Goal: Task Accomplishment & Management: Use online tool/utility

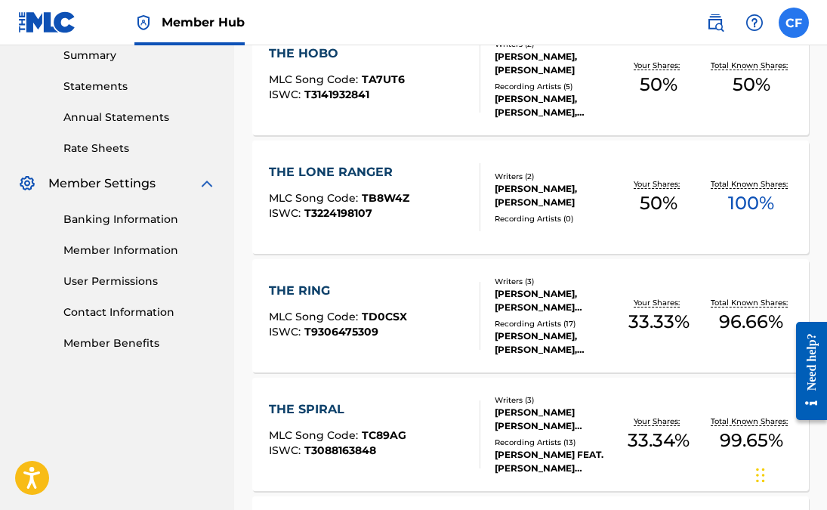
click at [801, 26] on label at bounding box center [794, 23] width 30 height 30
click at [794, 23] on input "CF [PERSON_NAME] [EMAIL_ADDRESS][DOMAIN_NAME] Notification Preferences Profile …" at bounding box center [794, 23] width 0 height 0
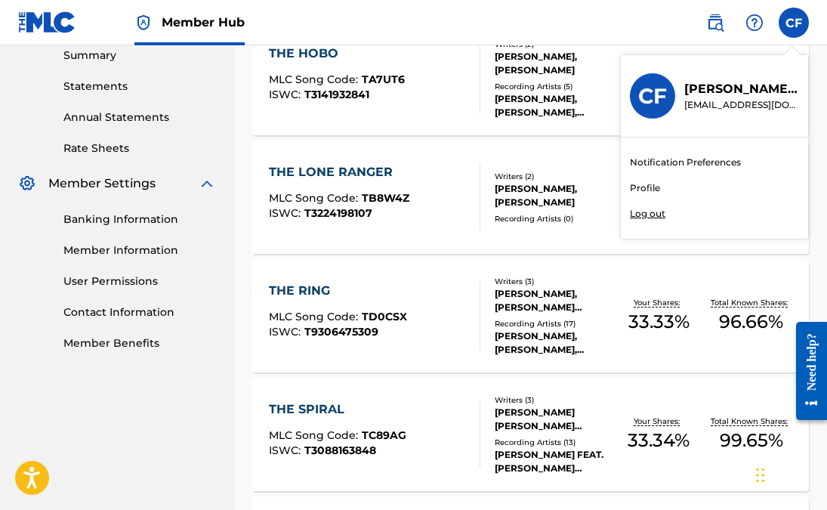
click at [658, 190] on link "Profile" at bounding box center [645, 188] width 30 height 14
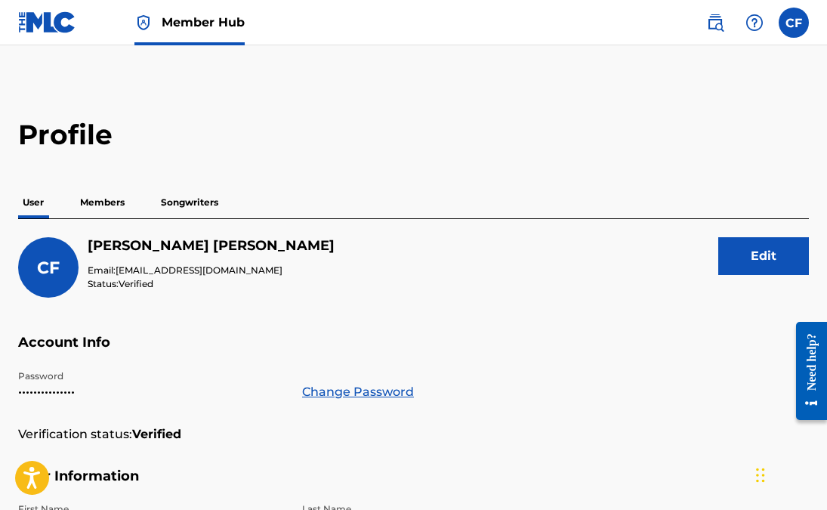
click at [99, 203] on p "Members" at bounding box center [103, 203] width 54 height 32
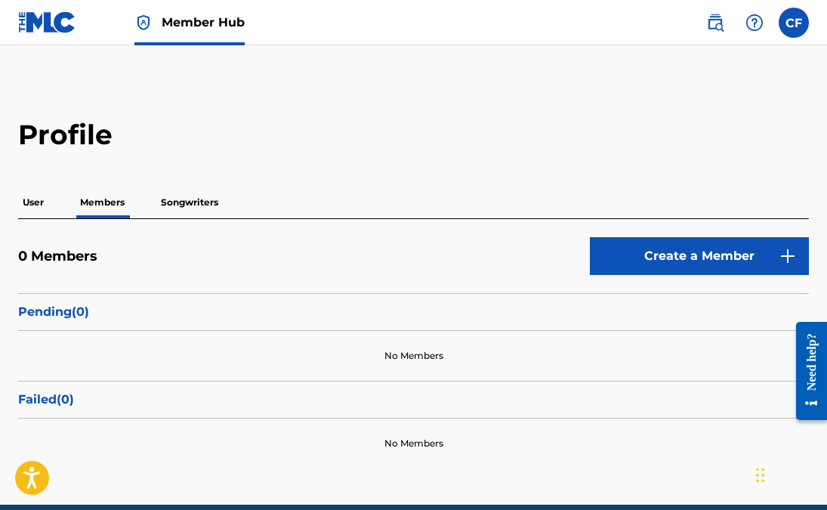
click at [185, 204] on p "Songwriters" at bounding box center [189, 203] width 66 height 32
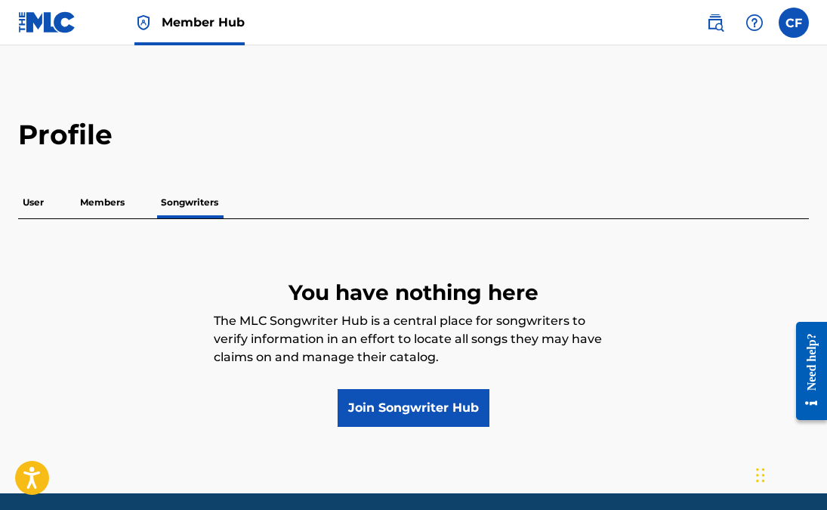
click at [29, 198] on p "User" at bounding box center [33, 203] width 30 height 32
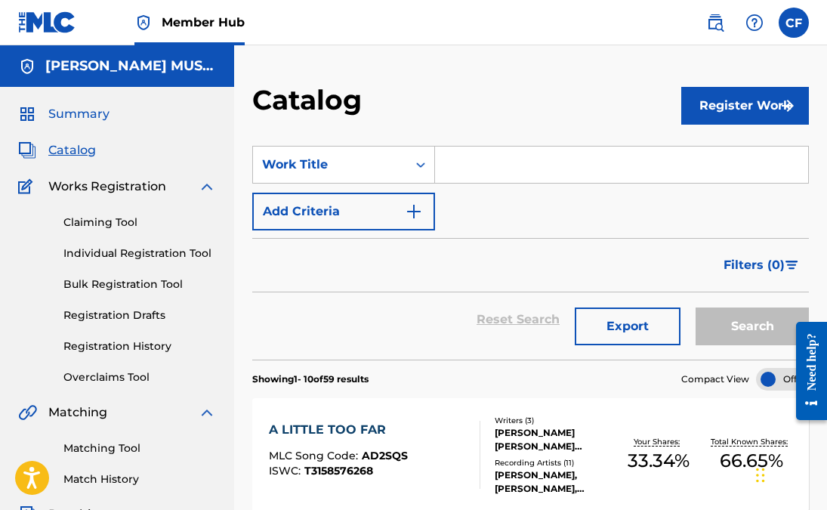
click at [91, 107] on span "Summary" at bounding box center [78, 114] width 61 height 18
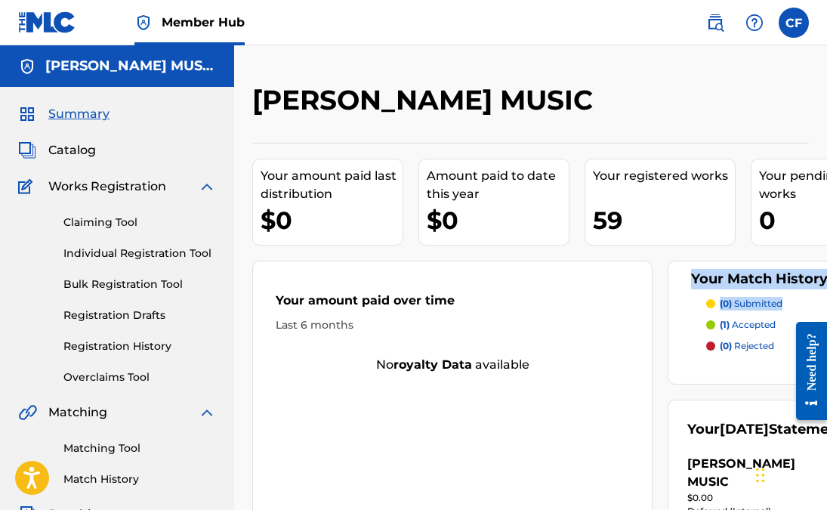
drag, startPoint x: 826, startPoint y: 248, endPoint x: 825, endPoint y: 273, distance: 25.7
click at [827, 285] on div "[PERSON_NAME] MUSIC Your amount paid last distribution $0 Amount paid to date t…" at bounding box center [530, 473] width 593 height 781
click at [89, 110] on span "Summary" at bounding box center [78, 114] width 61 height 18
click at [633, 315] on div "Your amount paid over time Last 6 months" at bounding box center [452, 312] width 399 height 87
click at [712, 23] on img at bounding box center [715, 23] width 18 height 18
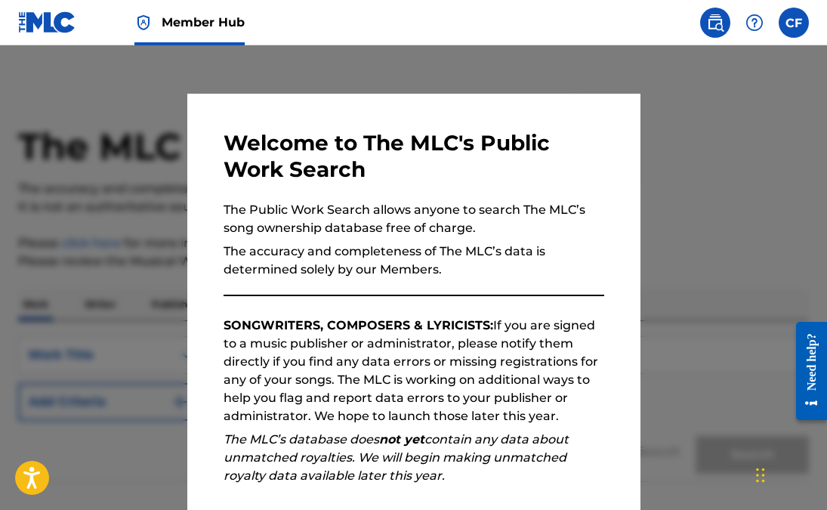
click at [712, 20] on img at bounding box center [715, 23] width 18 height 18
click at [750, 25] on img at bounding box center [755, 23] width 18 height 18
click at [597, 252] on p "The accuracy and completeness of The MLC’s data is determined solely by our Mem…" at bounding box center [414, 261] width 381 height 36
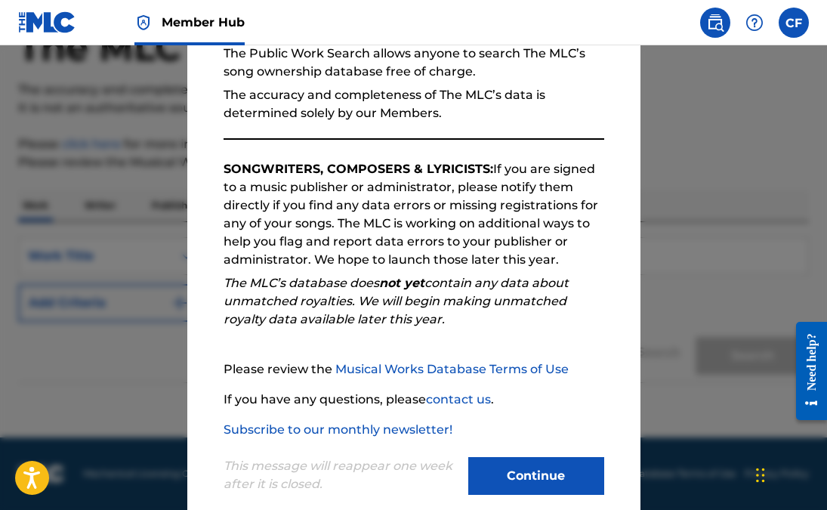
scroll to position [181, 0]
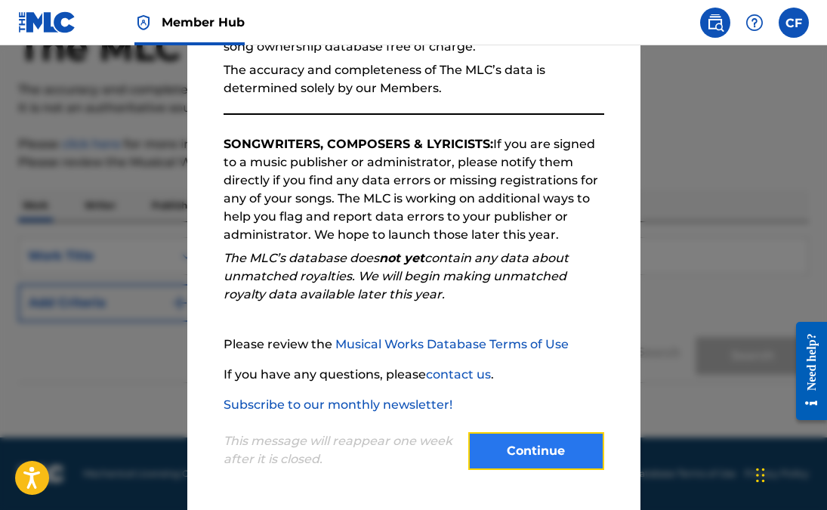
click at [487, 450] on button "Continue" at bounding box center [536, 451] width 136 height 38
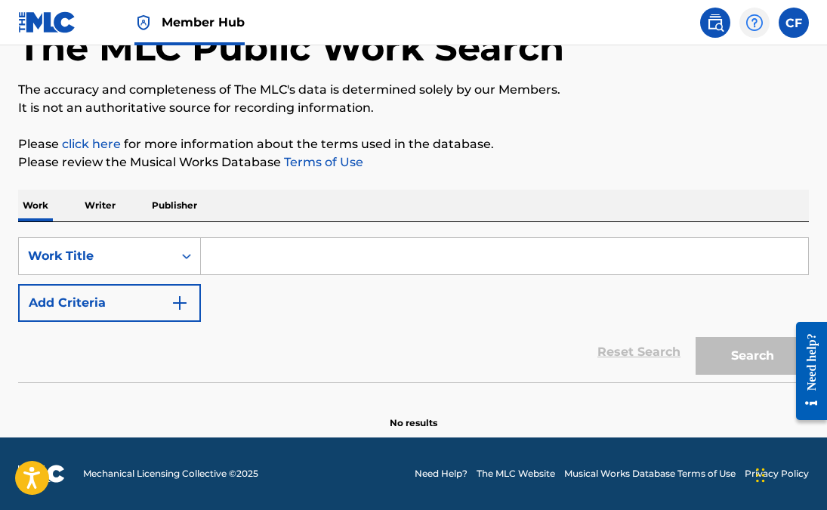
click at [754, 29] on img at bounding box center [755, 23] width 18 height 18
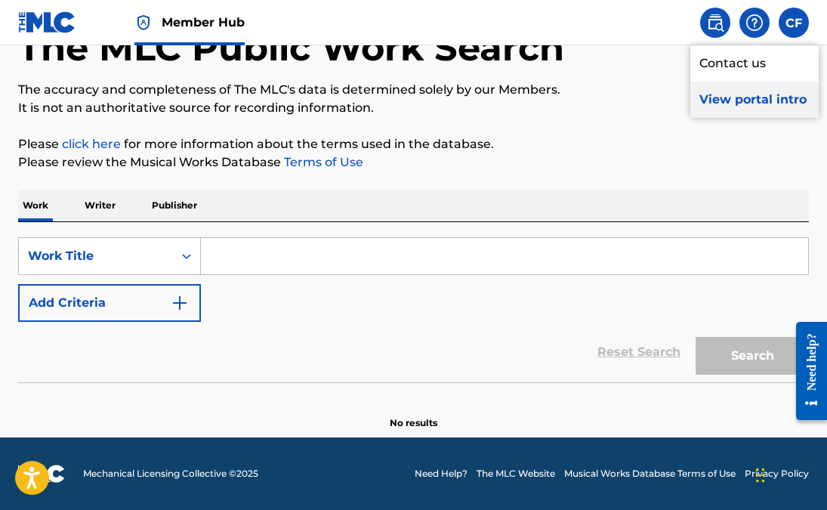
click at [733, 93] on p "View portal intro" at bounding box center [755, 100] width 128 height 36
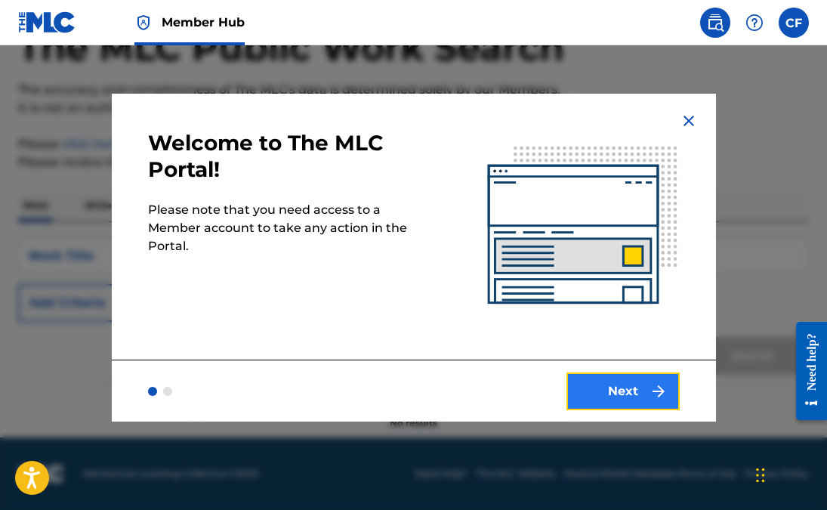
click at [593, 395] on button "Next" at bounding box center [623, 391] width 113 height 38
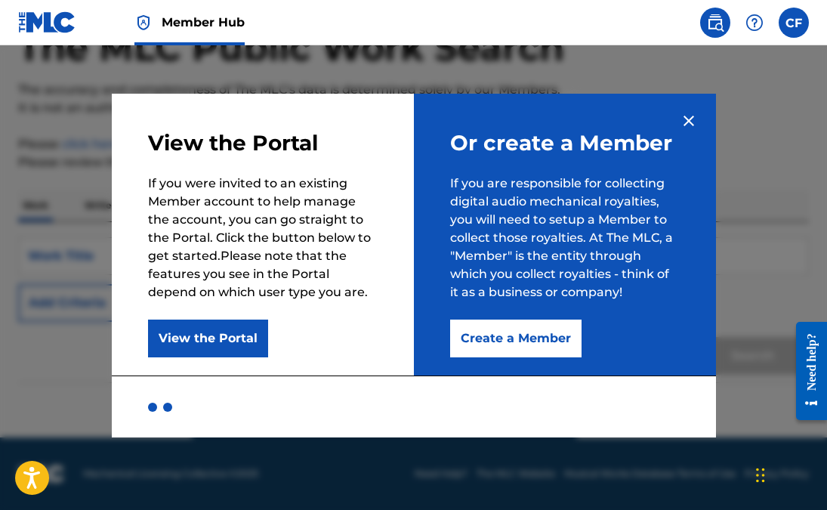
click at [687, 123] on img at bounding box center [689, 121] width 18 height 18
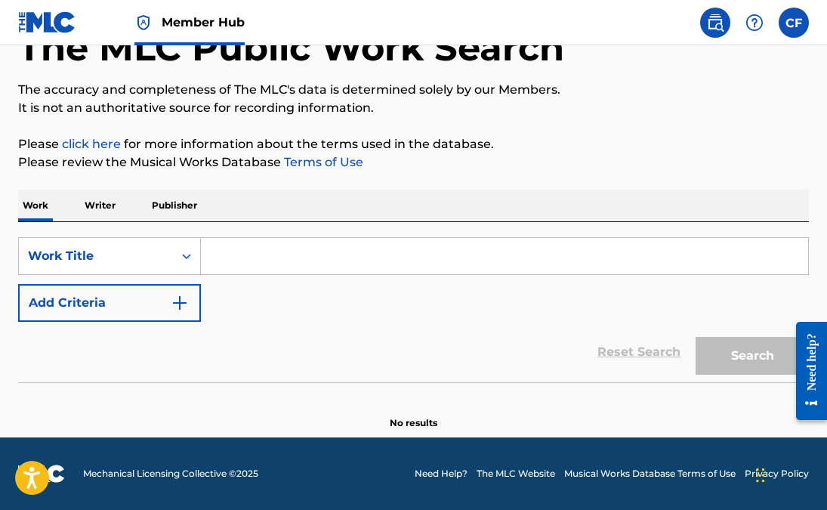
click at [119, 212] on div "Work Writer Publisher" at bounding box center [413, 206] width 791 height 32
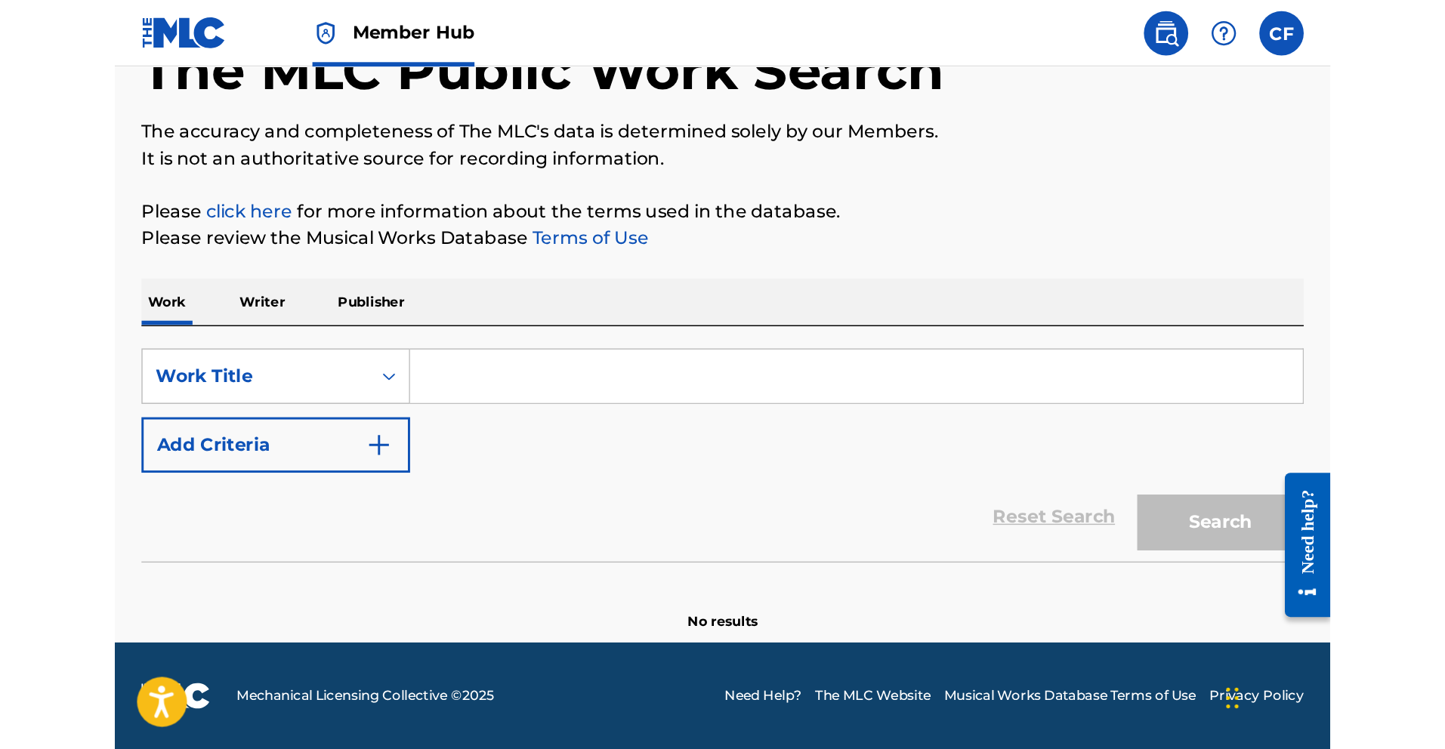
scroll to position [0, 0]
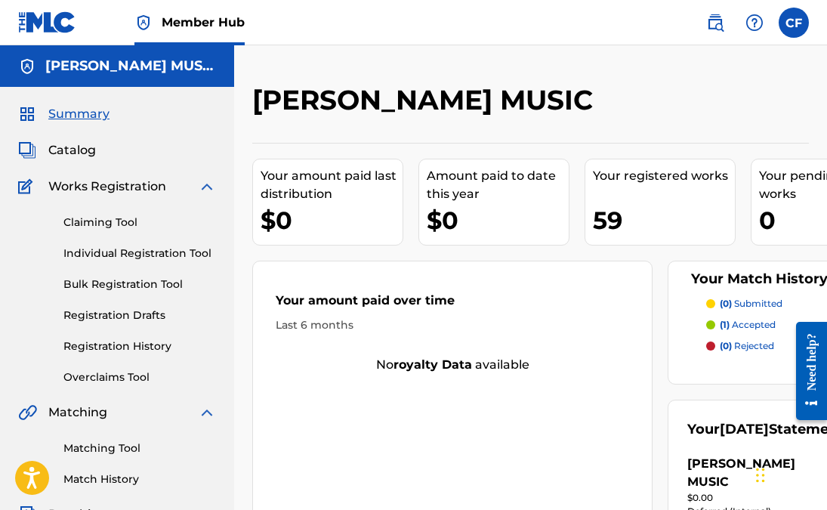
click at [26, 63] on img at bounding box center [27, 66] width 18 height 18
click at [187, 25] on span "Member Hub" at bounding box center [203, 22] width 83 height 17
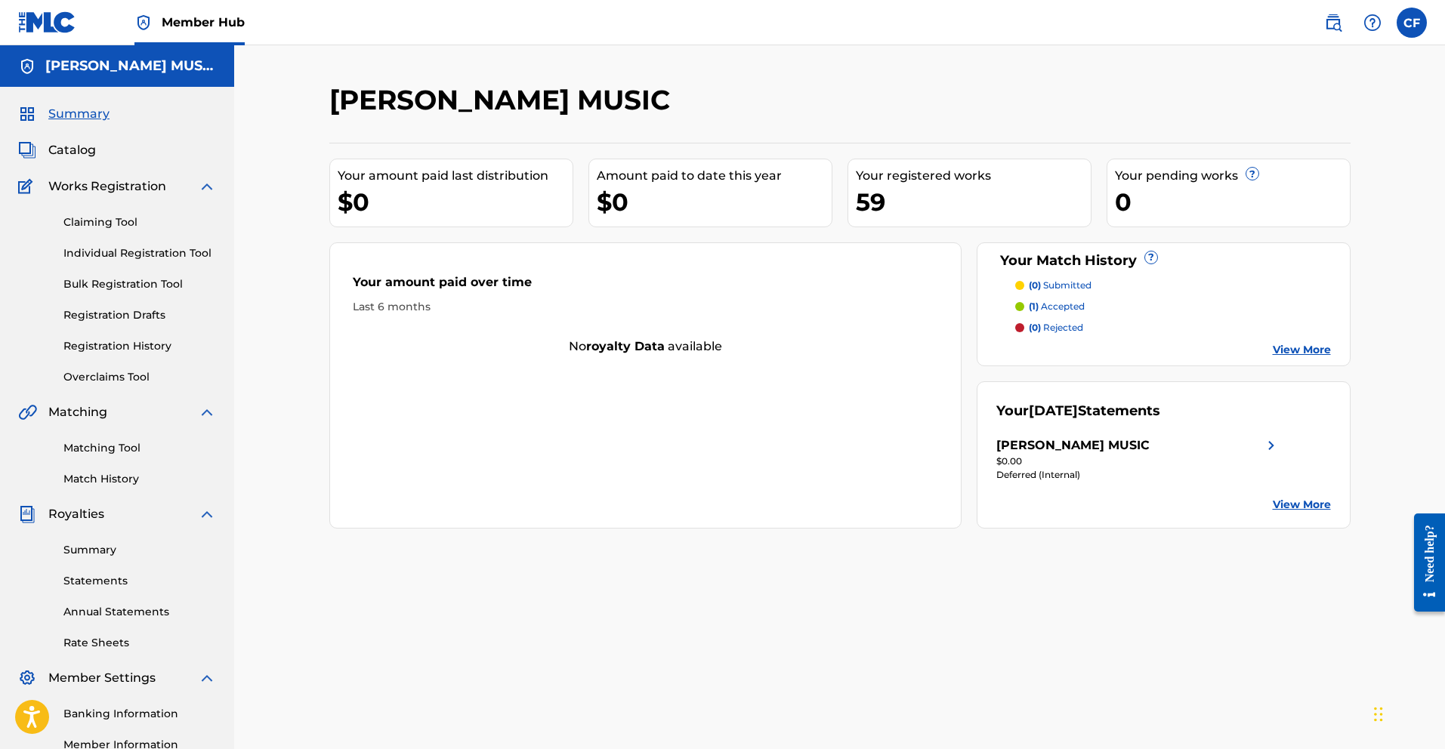
click at [827, 504] on link "View More" at bounding box center [1302, 505] width 58 height 16
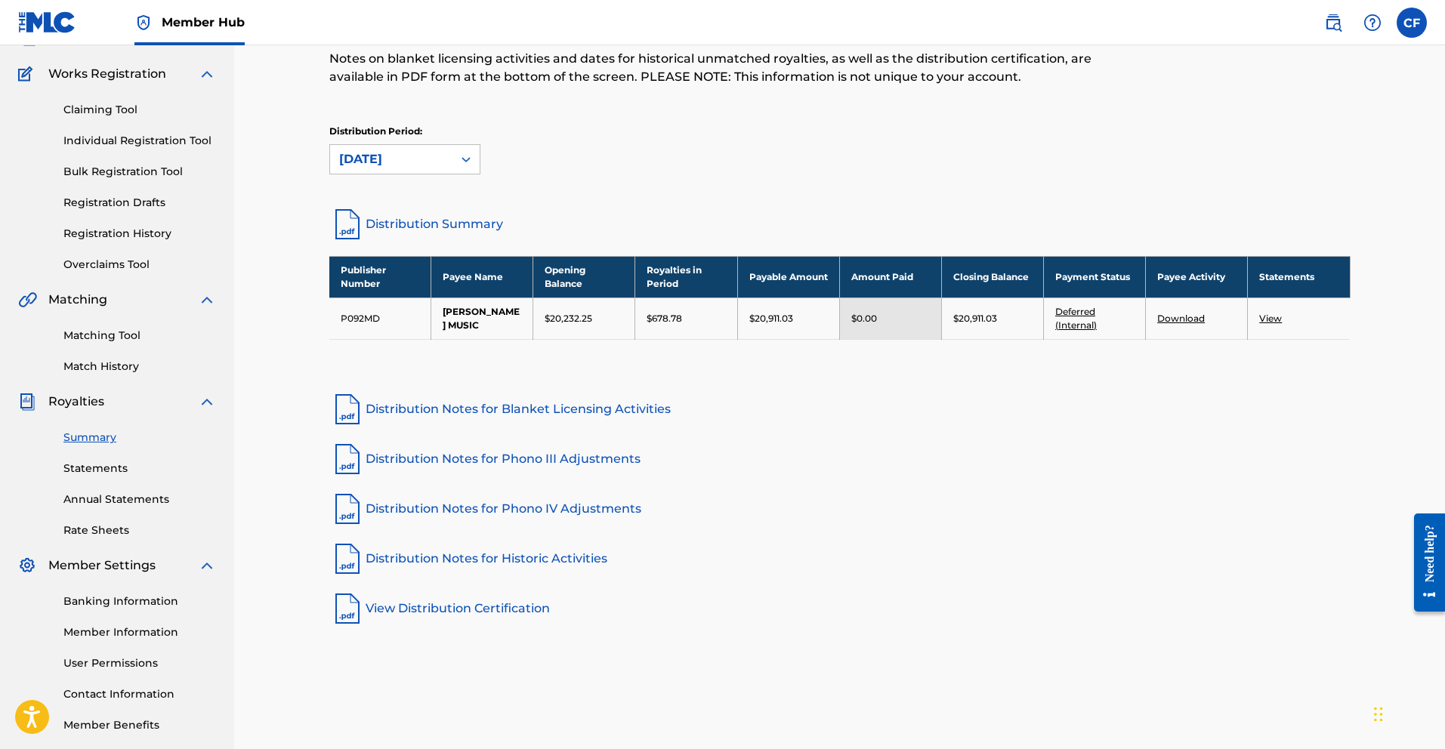
scroll to position [140, 0]
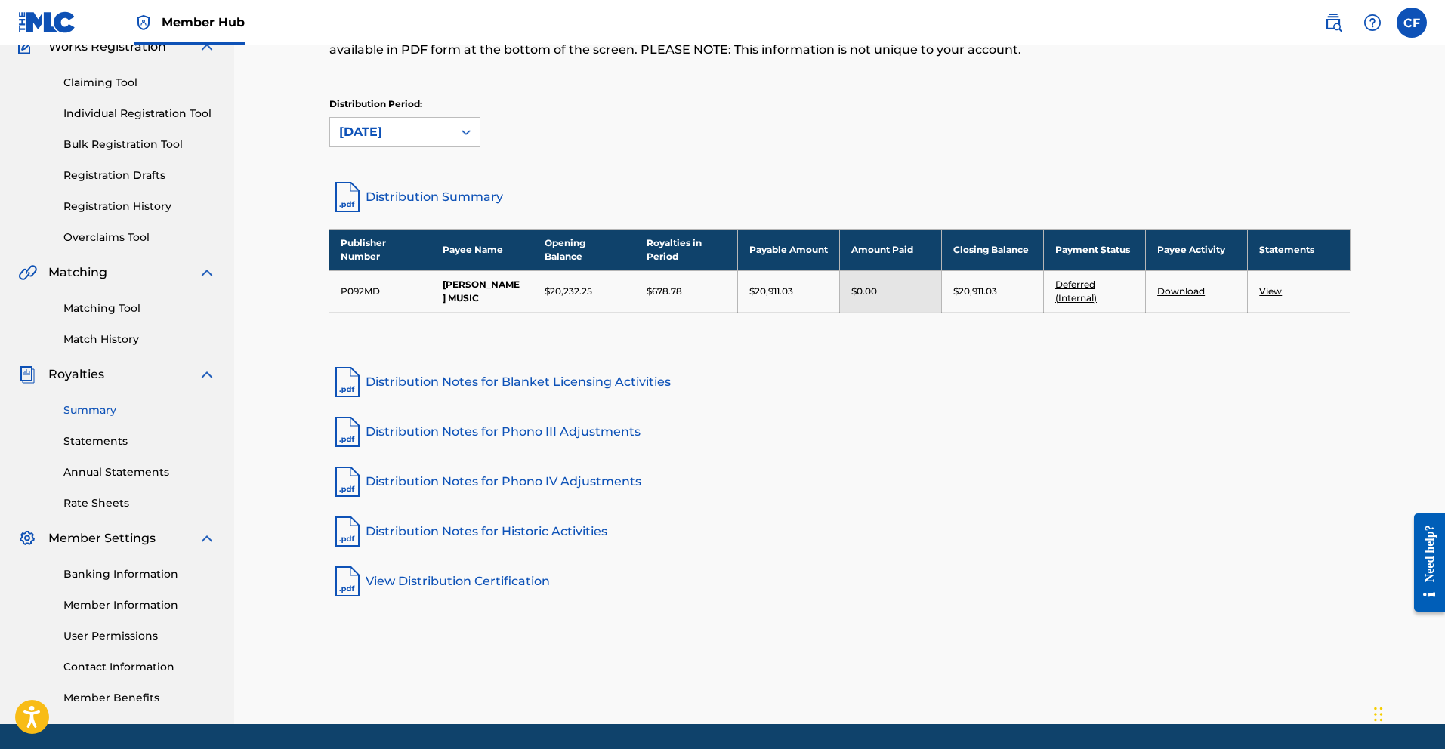
click at [155, 509] on link "Member Information" at bounding box center [139, 606] width 153 height 16
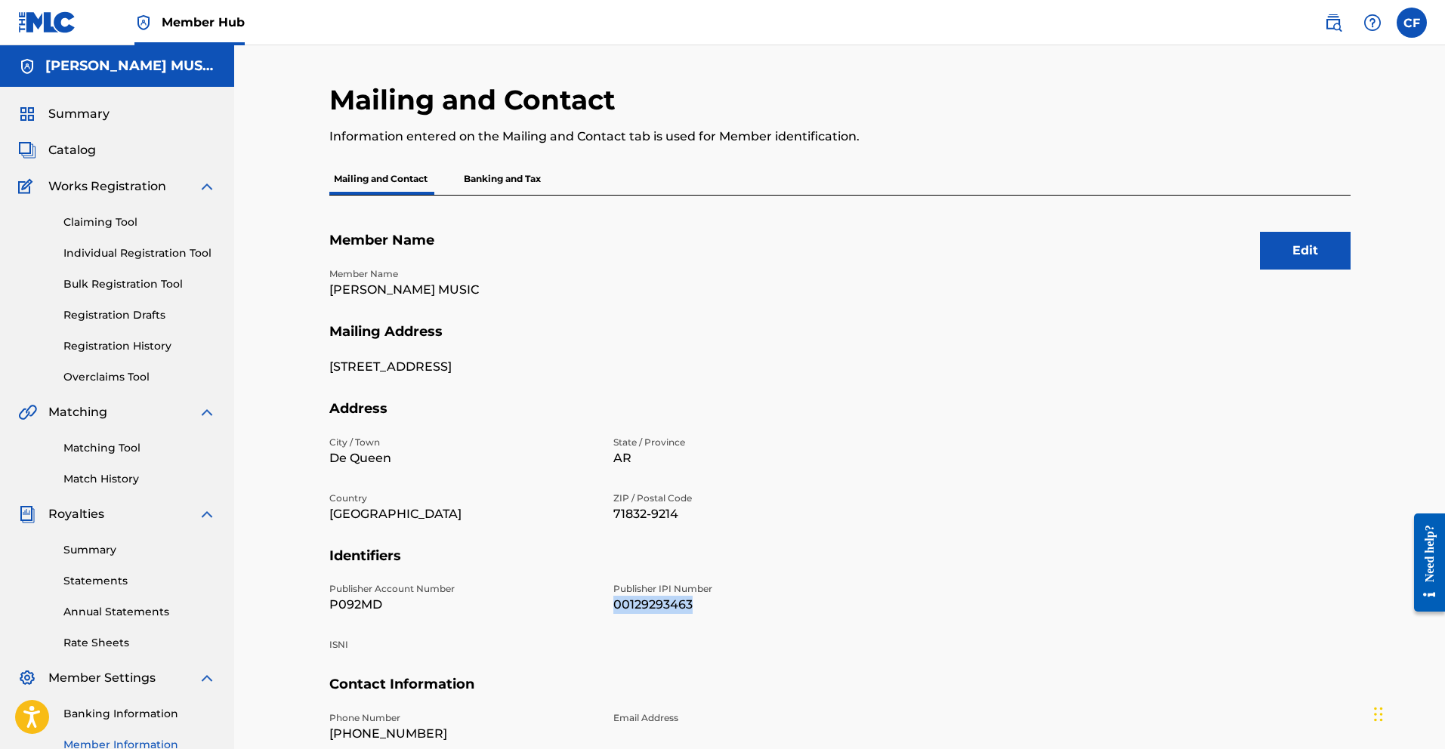
drag, startPoint x: 695, startPoint y: 603, endPoint x: 604, endPoint y: 610, distance: 90.9
click at [604, 509] on div "Publisher Account Number P092MD Publisher IPI Number 00129293463 ISNI" at bounding box center [604, 630] width 550 height 94
copy p "00129293463"
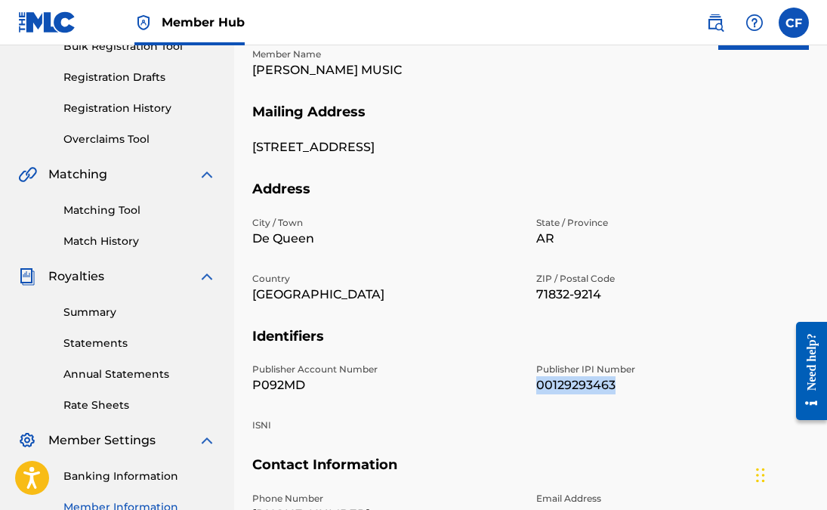
scroll to position [243, 0]
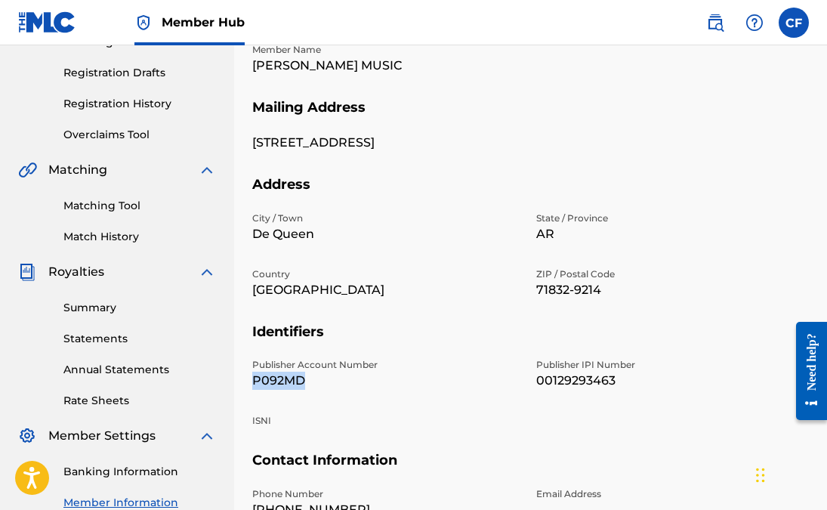
drag, startPoint x: 312, startPoint y: 382, endPoint x: 257, endPoint y: 379, distance: 55.2
click at [242, 381] on div "Mailing and Contact Information entered on the Mailing and Contact tab is used …" at bounding box center [530, 231] width 593 height 781
copy p "P092MD"
drag, startPoint x: 614, startPoint y: 381, endPoint x: 539, endPoint y: 380, distance: 75.6
click at [537, 380] on p "00129293463" at bounding box center [669, 381] width 266 height 18
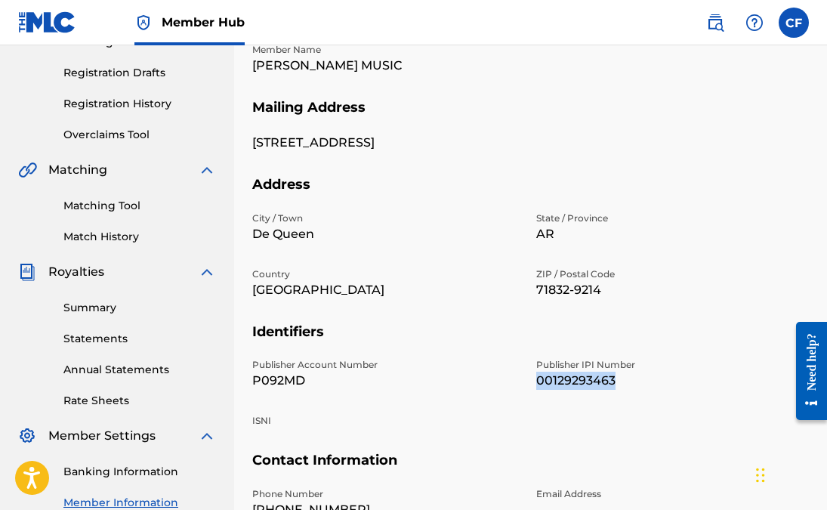
copy p "00129293463"
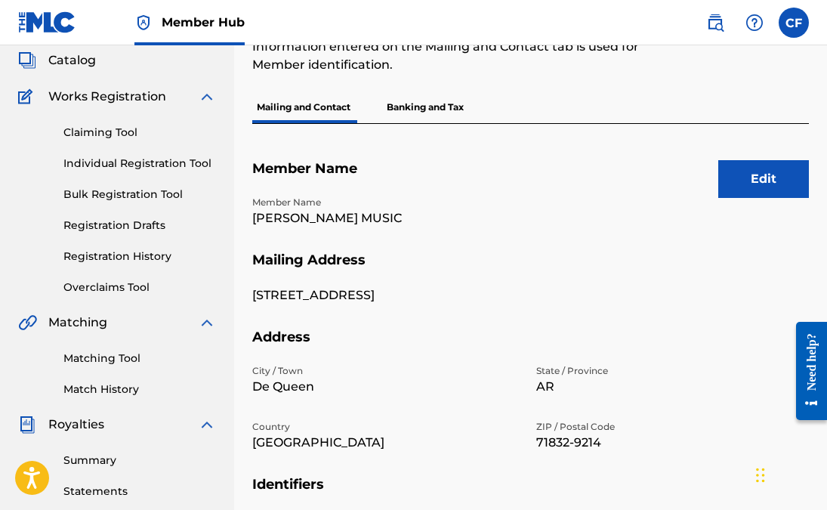
scroll to position [0, 0]
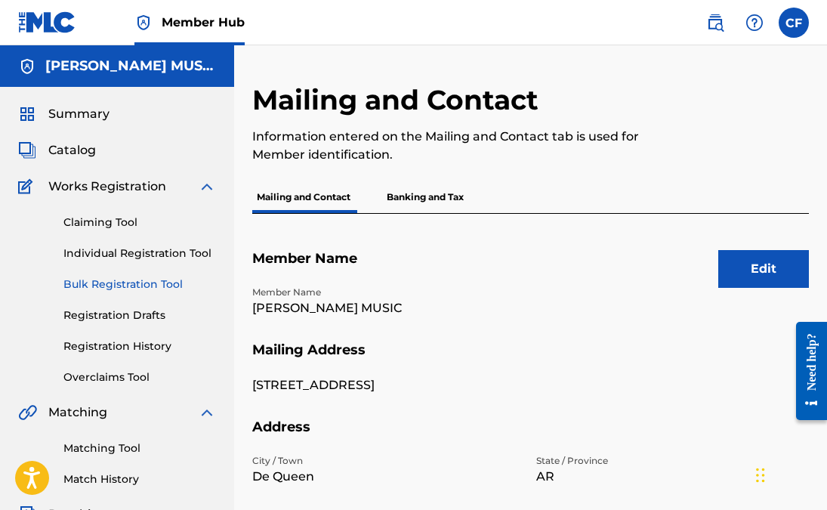
click at [152, 288] on link "Bulk Registration Tool" at bounding box center [139, 285] width 153 height 16
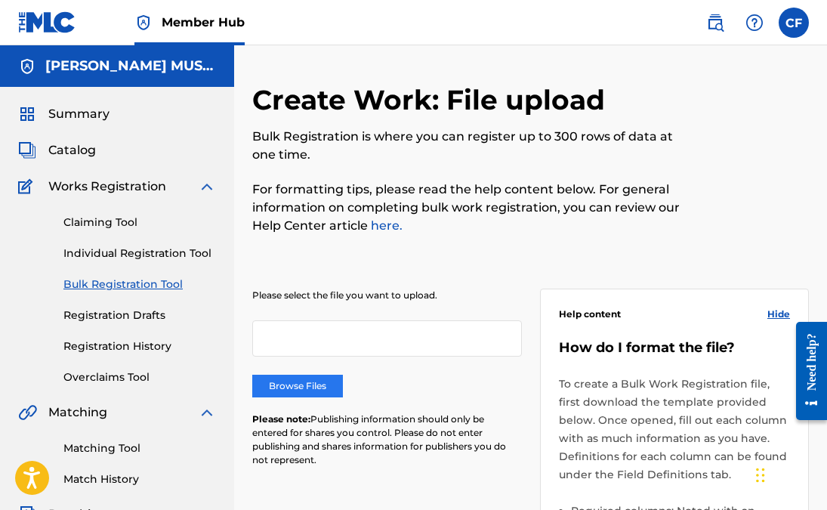
click at [307, 382] on label "Browse Files" at bounding box center [297, 386] width 91 height 23
click at [0, 0] on input "Browse Files" at bounding box center [0, 0] width 0 height 0
click at [304, 387] on label "Browse Files" at bounding box center [297, 386] width 91 height 23
click at [0, 0] on input "Browse Files" at bounding box center [0, 0] width 0 height 0
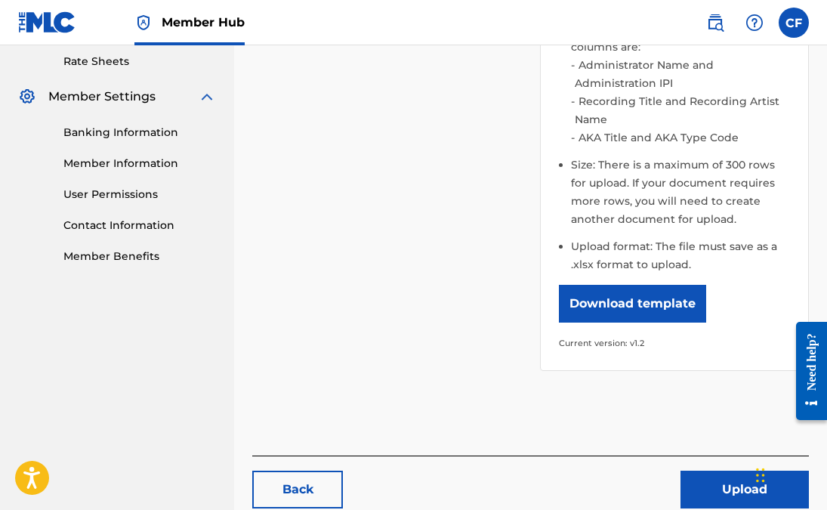
scroll to position [586, 0]
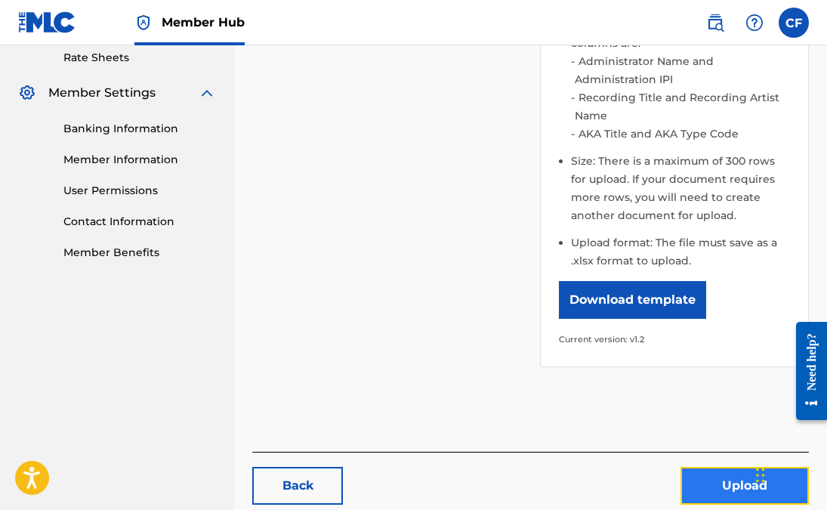
click at [707, 467] on button "Upload" at bounding box center [745, 486] width 128 height 38
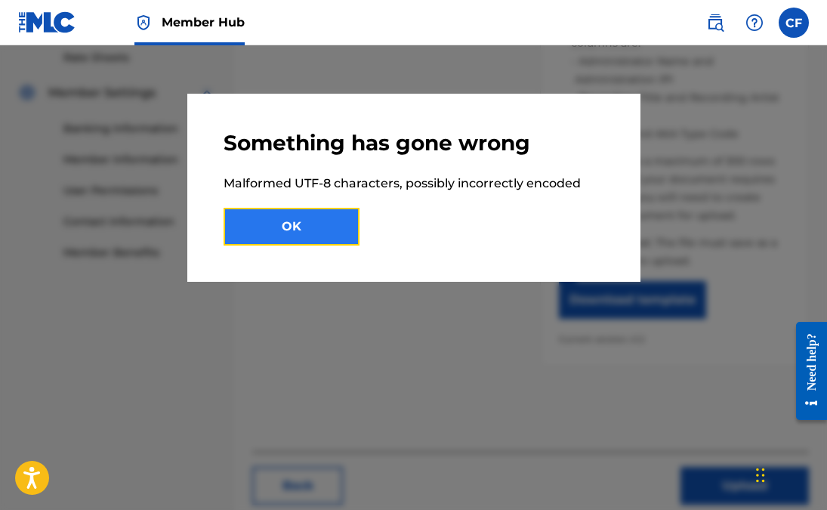
click at [356, 228] on button "OK" at bounding box center [292, 227] width 136 height 38
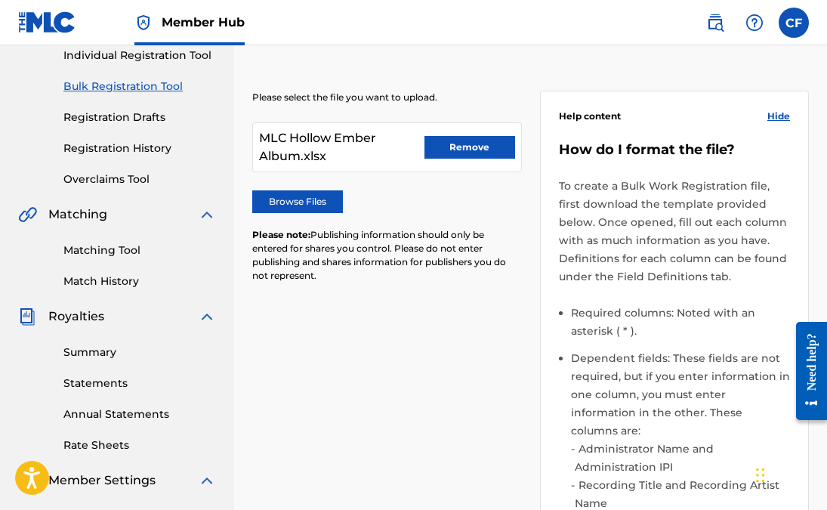
scroll to position [159, 0]
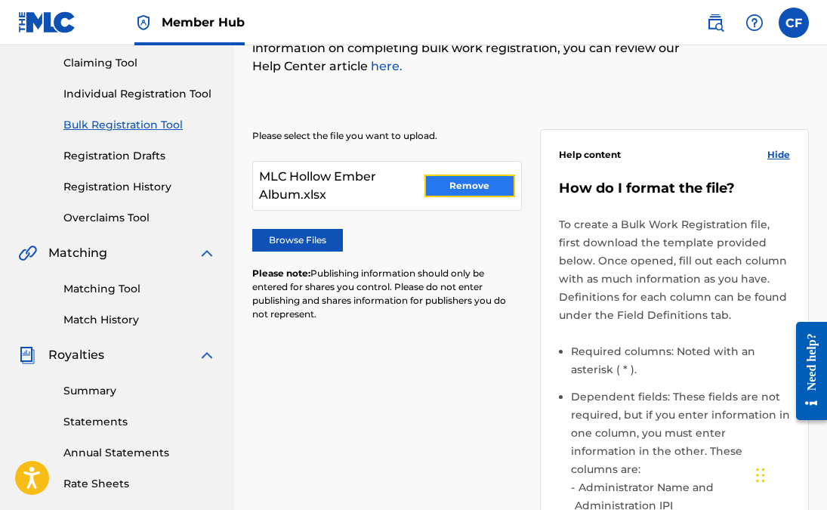
click at [440, 183] on button "Remove" at bounding box center [470, 186] width 91 height 23
